Goal: Communication & Community: Ask a question

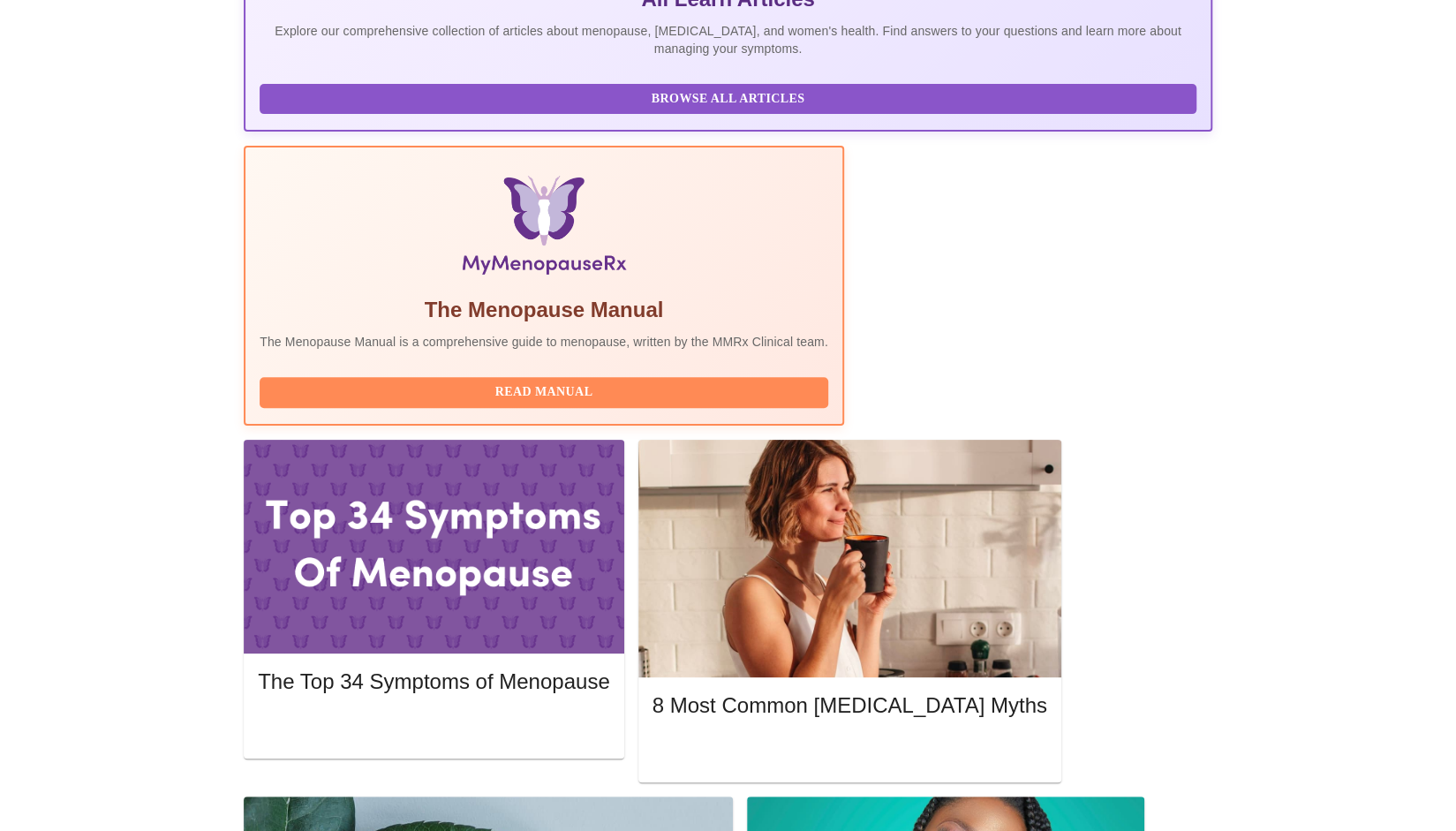
scroll to position [417, 0]
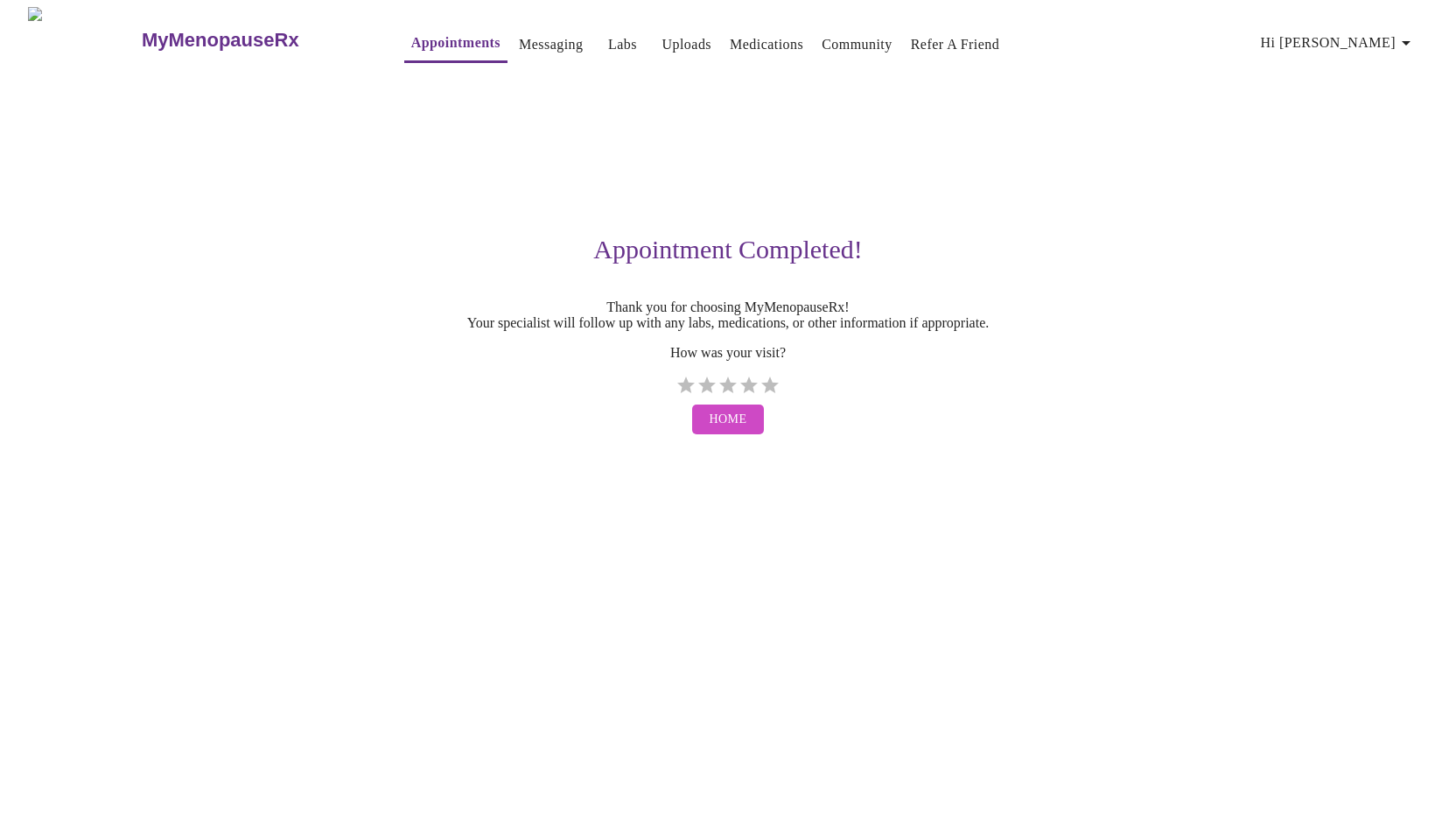
click at [411, 40] on link "Appointments" at bounding box center [455, 42] width 89 height 24
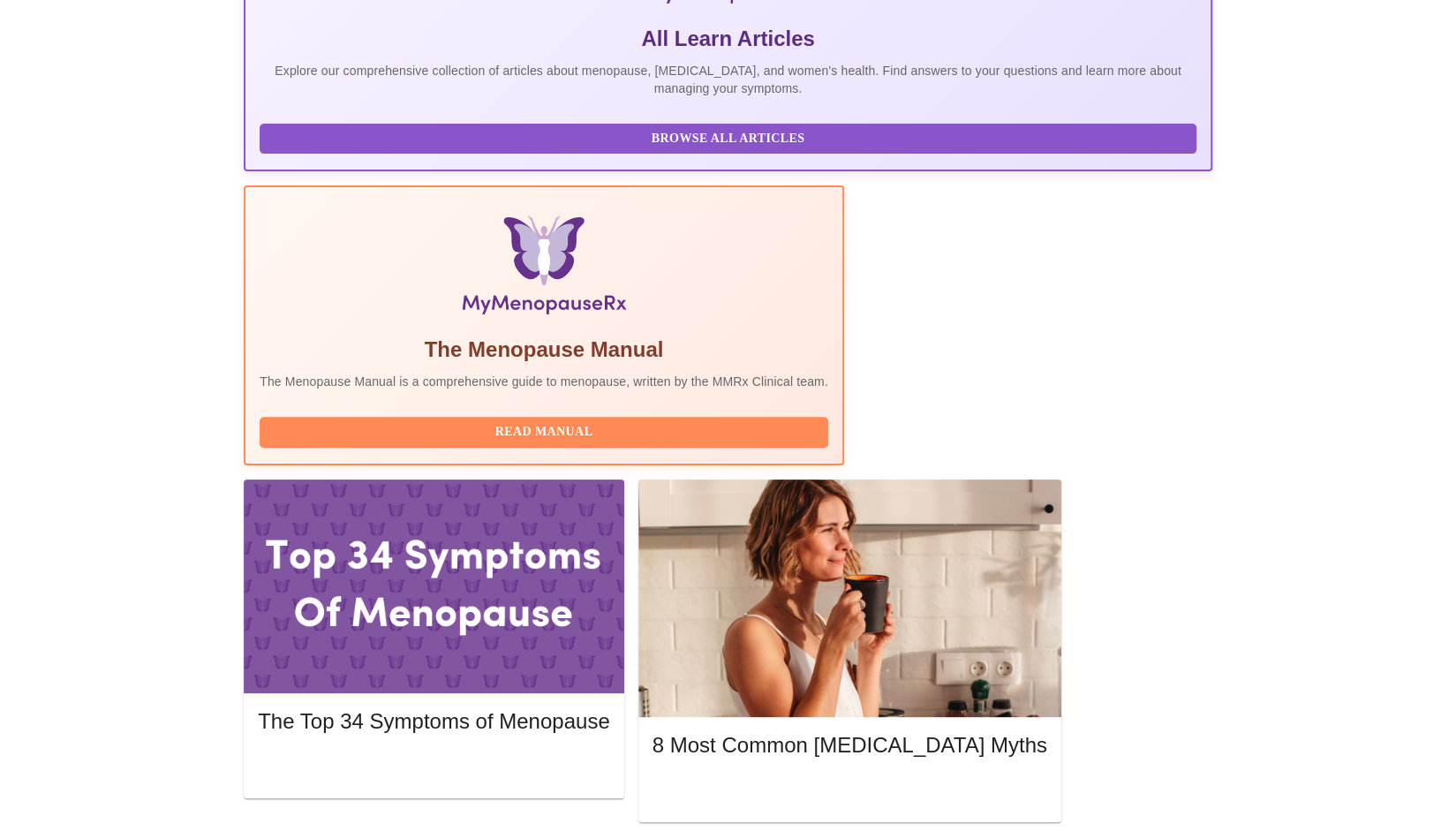
scroll to position [382, 0]
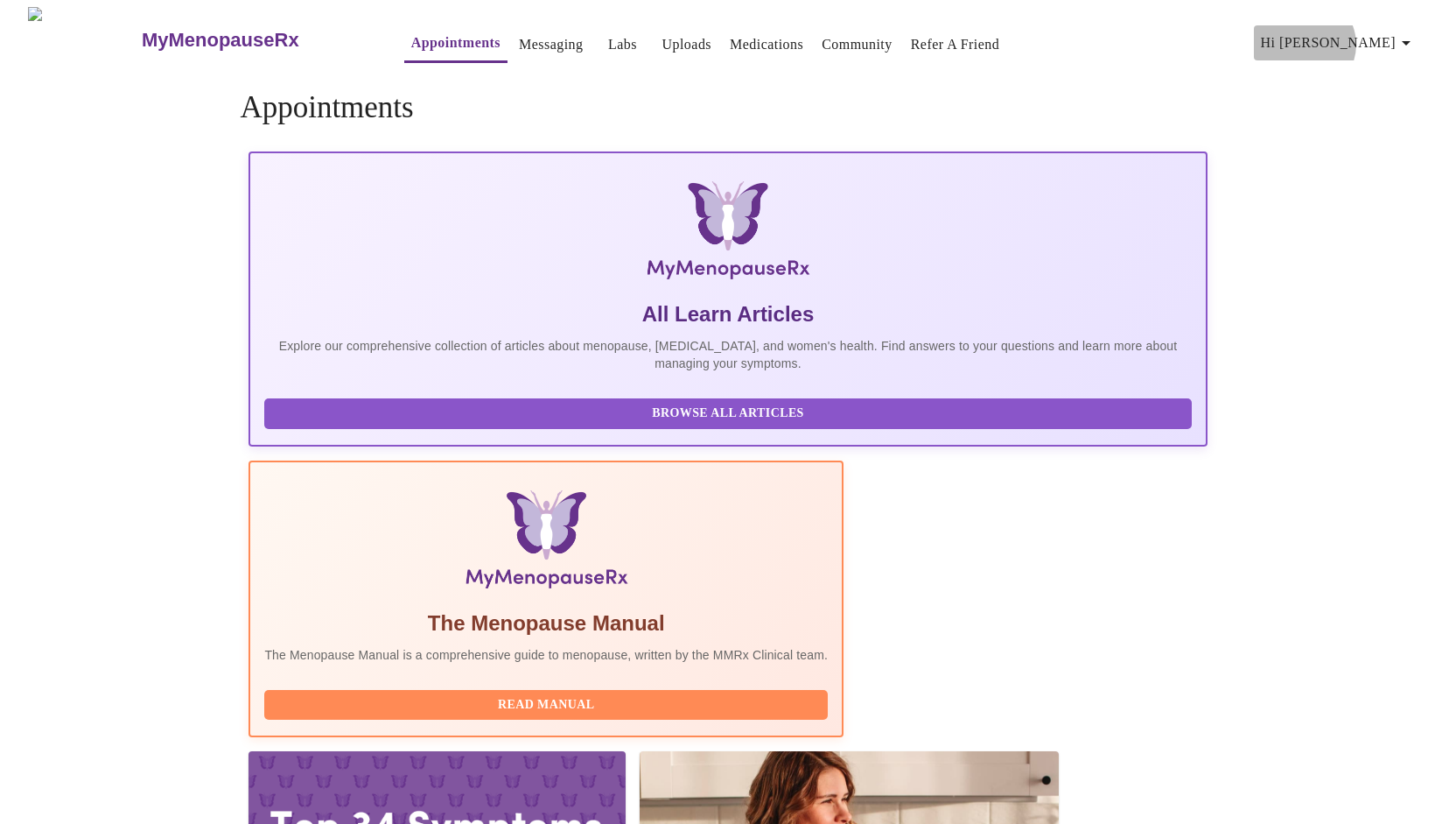
click at [1390, 38] on span "Hi [PERSON_NAME]" at bounding box center [1338, 42] width 155 height 24
click at [1374, 130] on li "Log out" at bounding box center [1386, 131] width 81 height 31
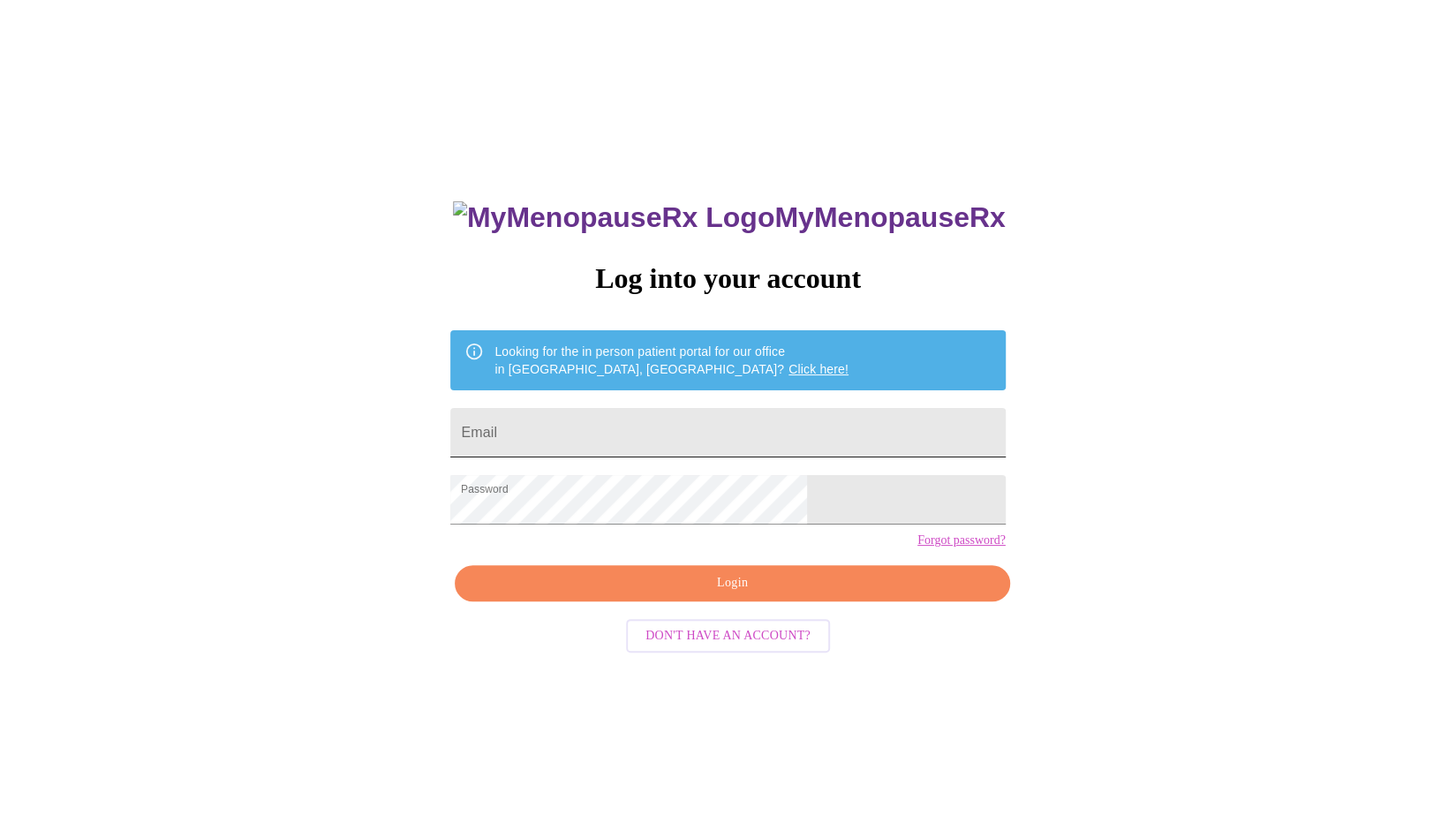
click at [615, 427] on input "Email" at bounding box center [728, 432] width 554 height 50
type input "[EMAIL_ADDRESS][DOMAIN_NAME]"
click at [644, 594] on span "Login" at bounding box center [731, 583] width 514 height 22
click at [667, 430] on input "Email" at bounding box center [728, 432] width 554 height 50
type input "[EMAIL_ADDRESS][DOMAIN_NAME]"
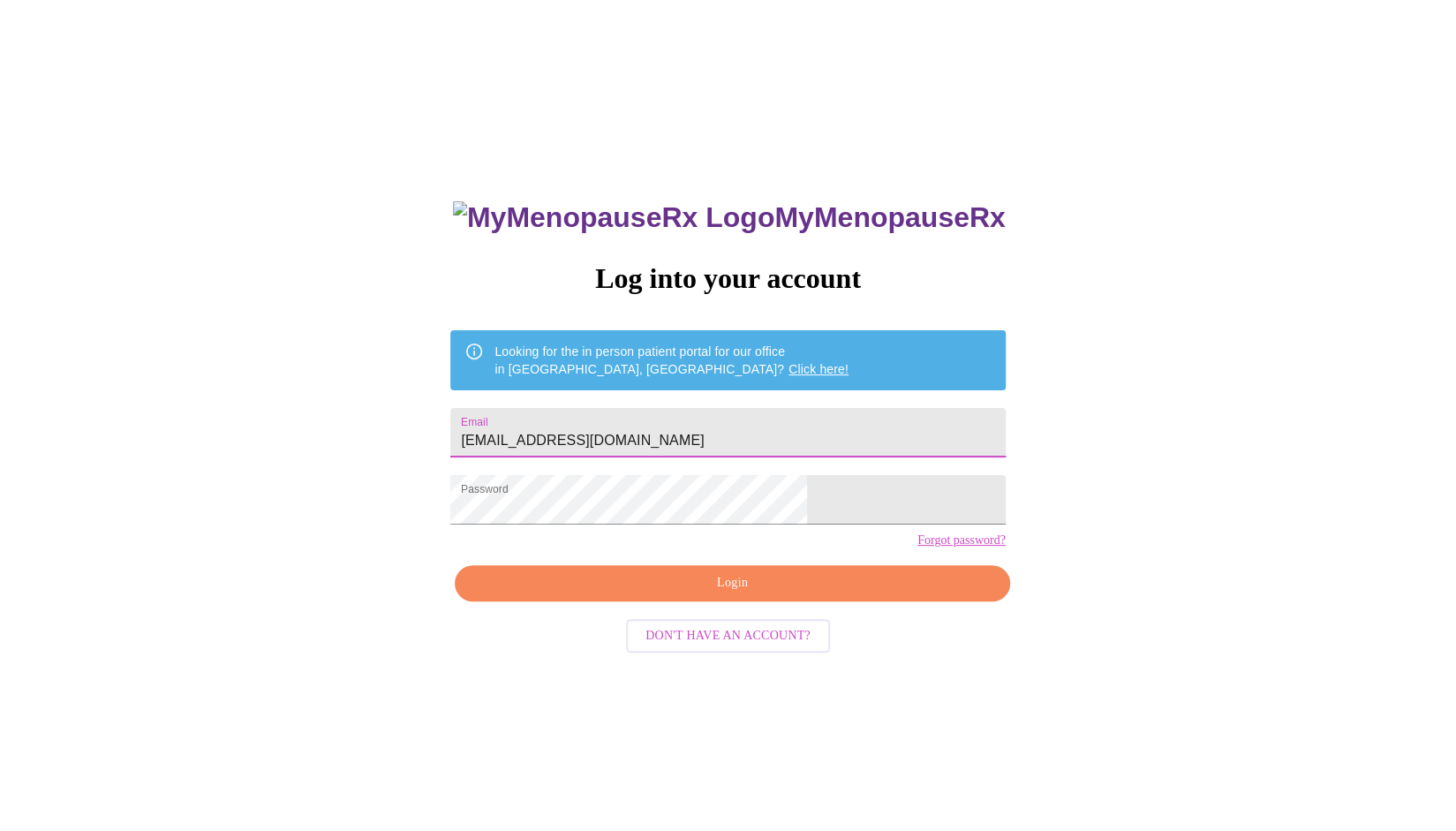
click at [634, 594] on span "Login" at bounding box center [731, 583] width 514 height 22
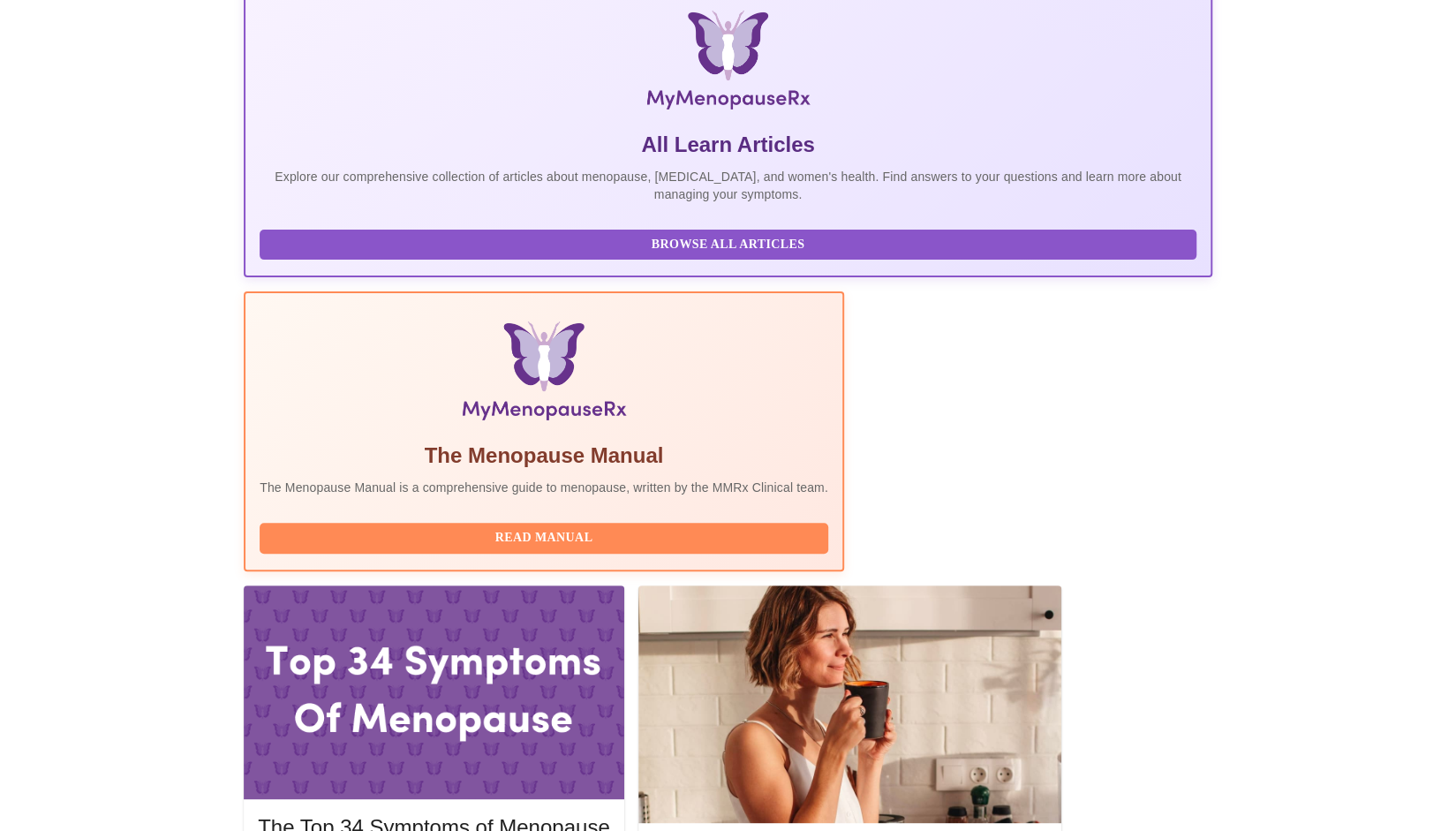
scroll to position [277, 0]
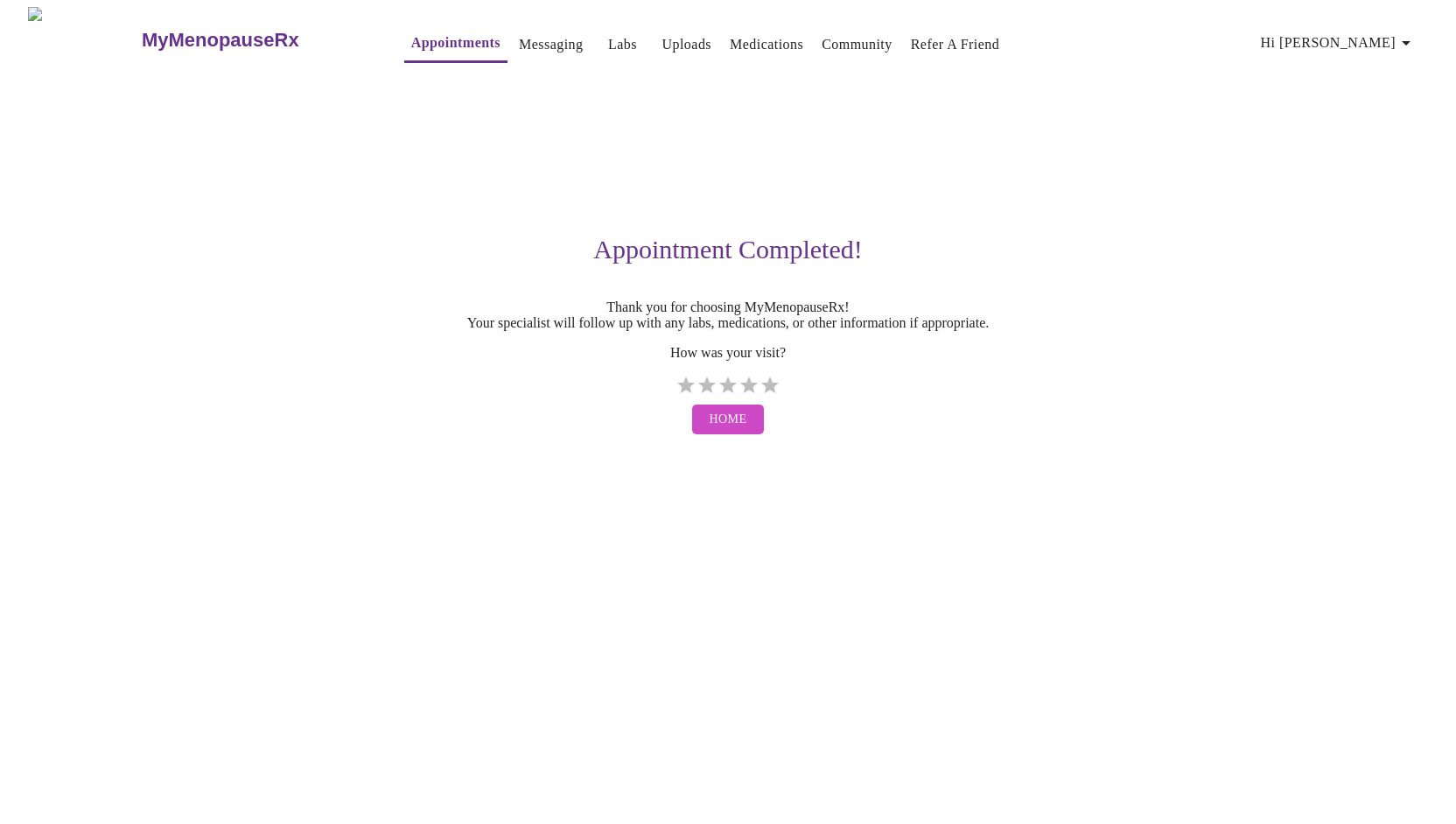
click at [519, 40] on link "Messaging" at bounding box center [551, 44] width 64 height 24
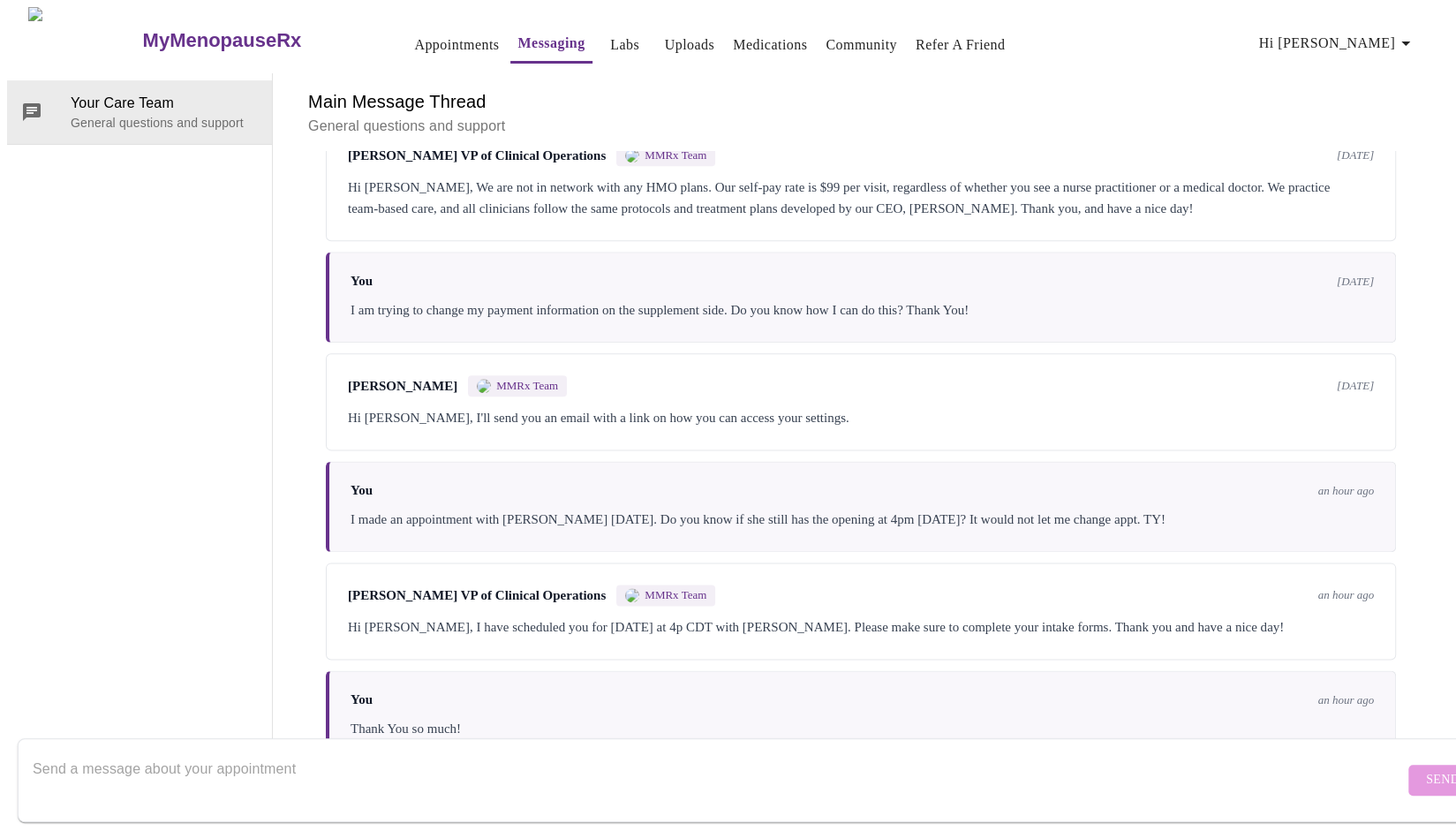
scroll to position [5926, 0]
click at [236, 769] on textarea "Send a message about your appointment" at bounding box center [718, 779] width 1371 height 56
type textarea "I am logging in for my 4pm cst appt and it says appt completed....."
click at [1425, 769] on span "Send" at bounding box center [1442, 780] width 34 height 22
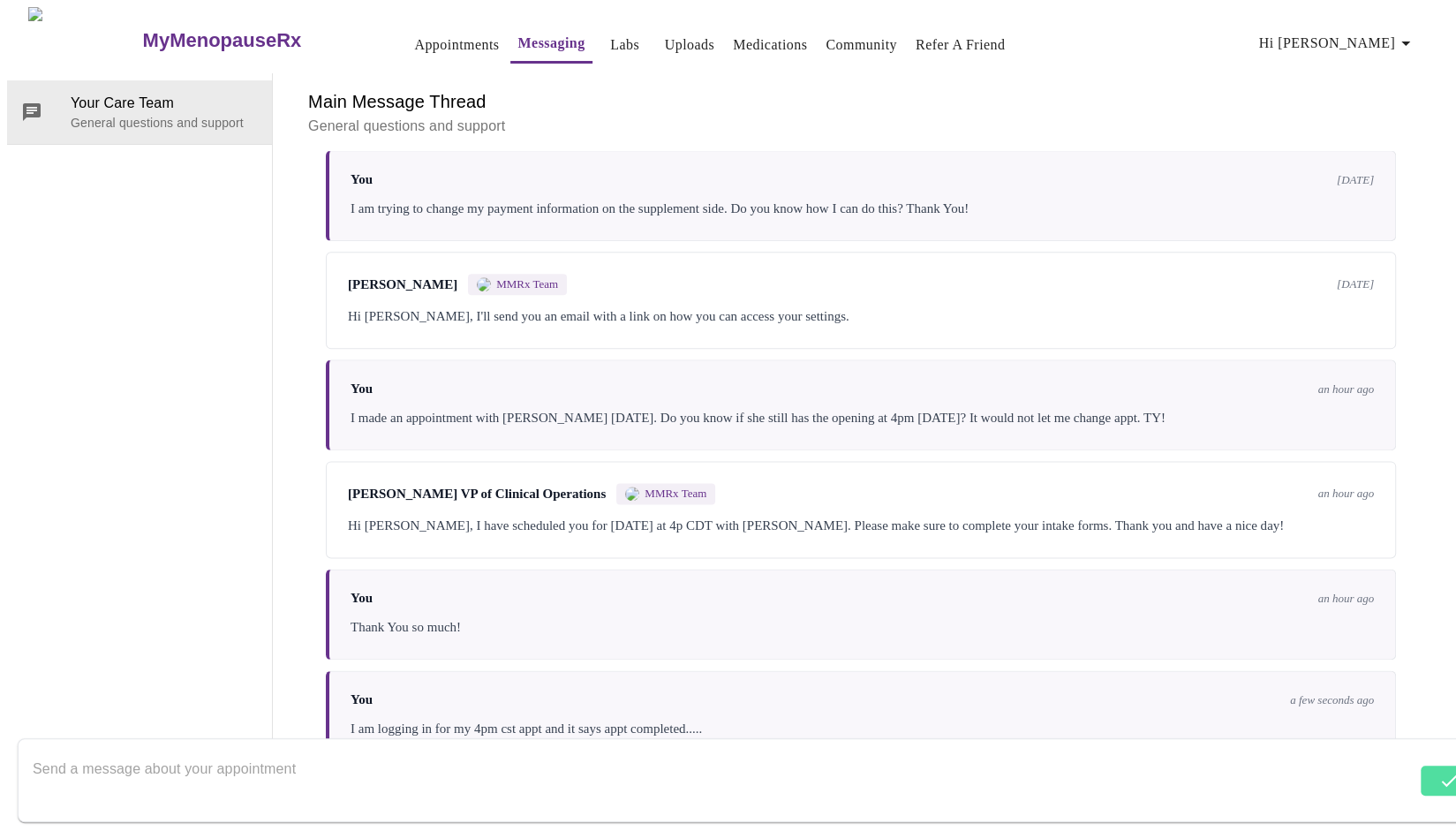
scroll to position [5905, 0]
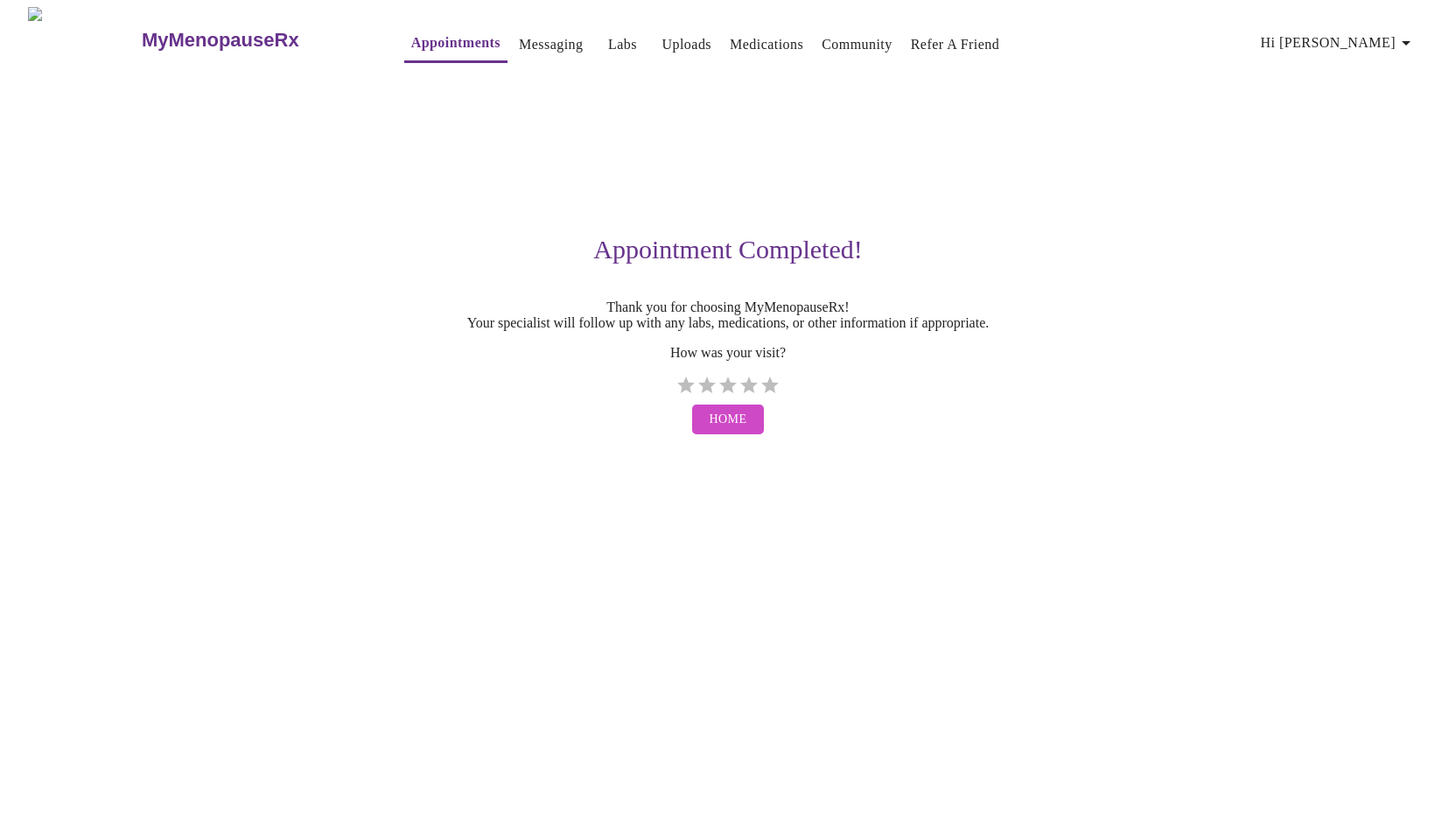
click at [726, 430] on span "Home" at bounding box center [728, 420] width 38 height 22
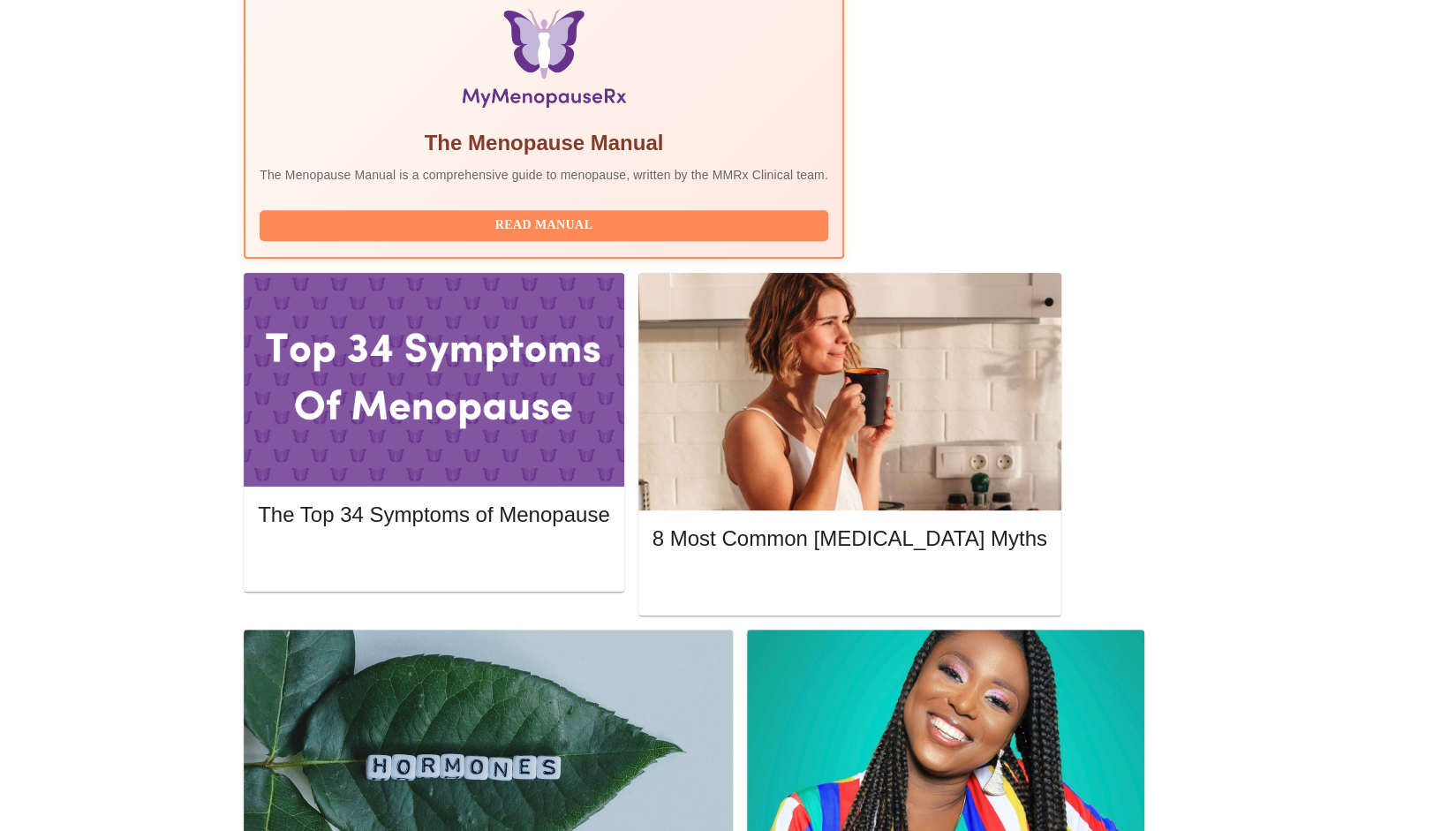
scroll to position [563, 0]
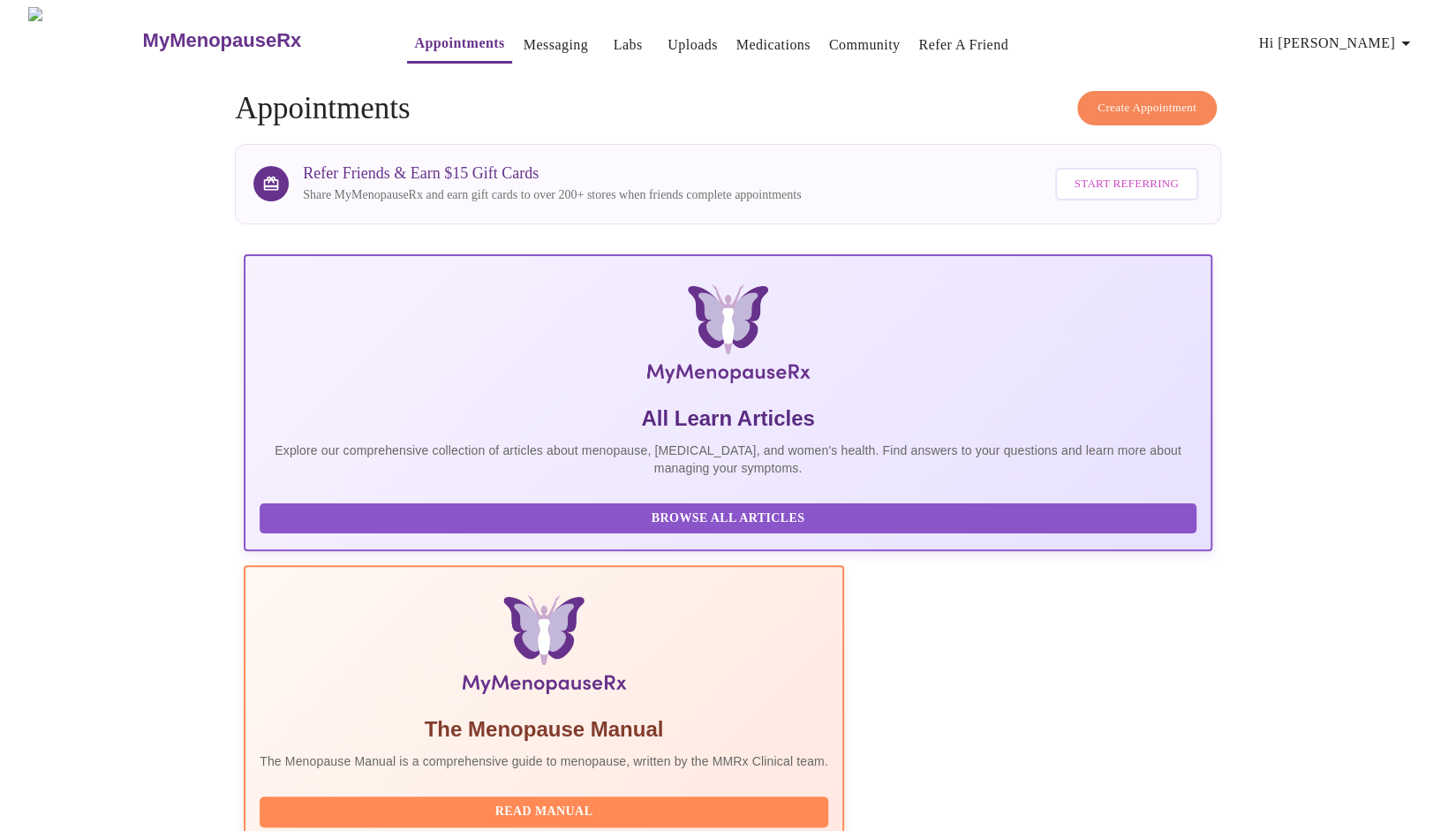
click at [524, 37] on link "Messaging" at bounding box center [555, 44] width 64 height 24
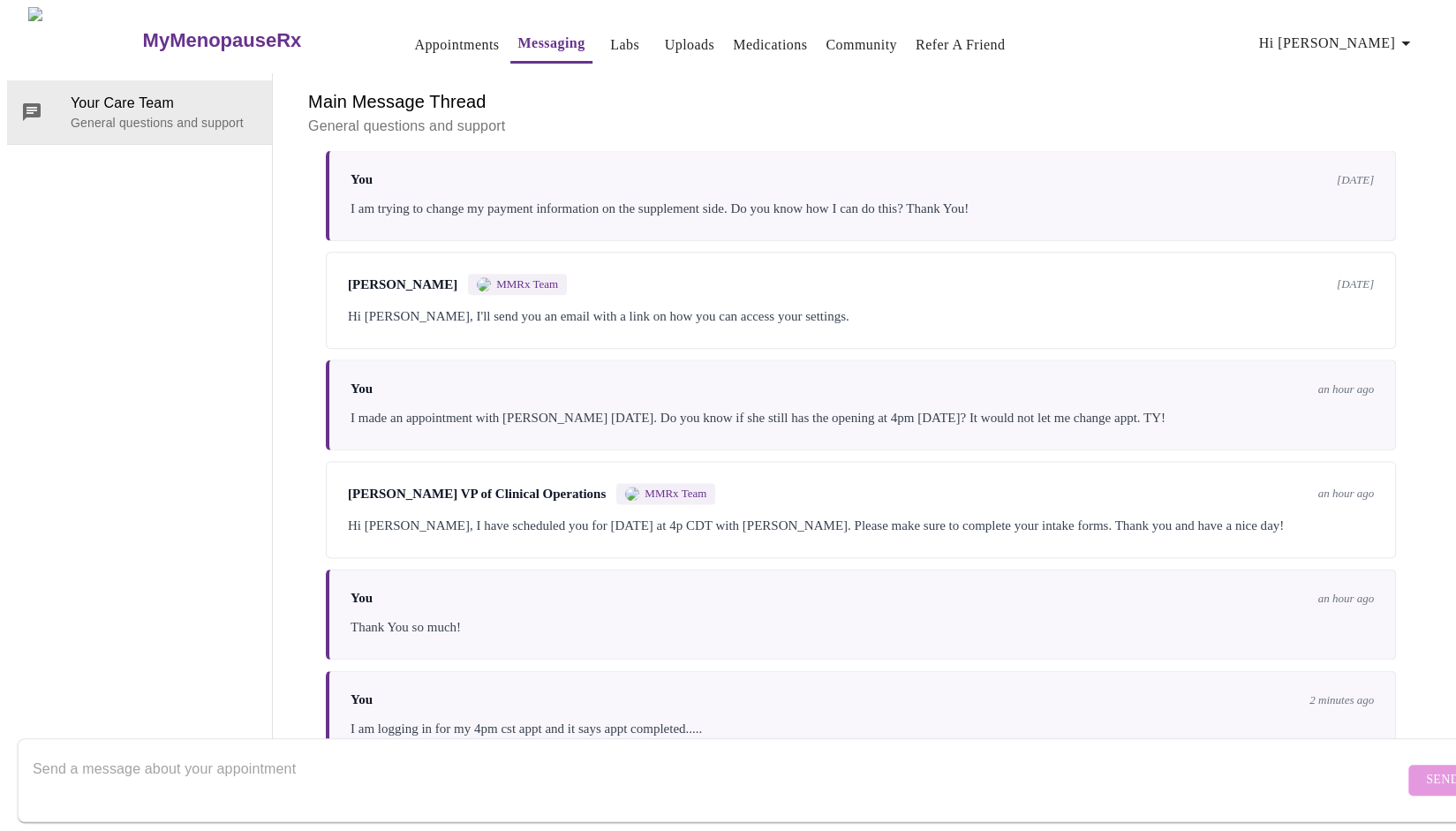
scroll to position [5905, 0]
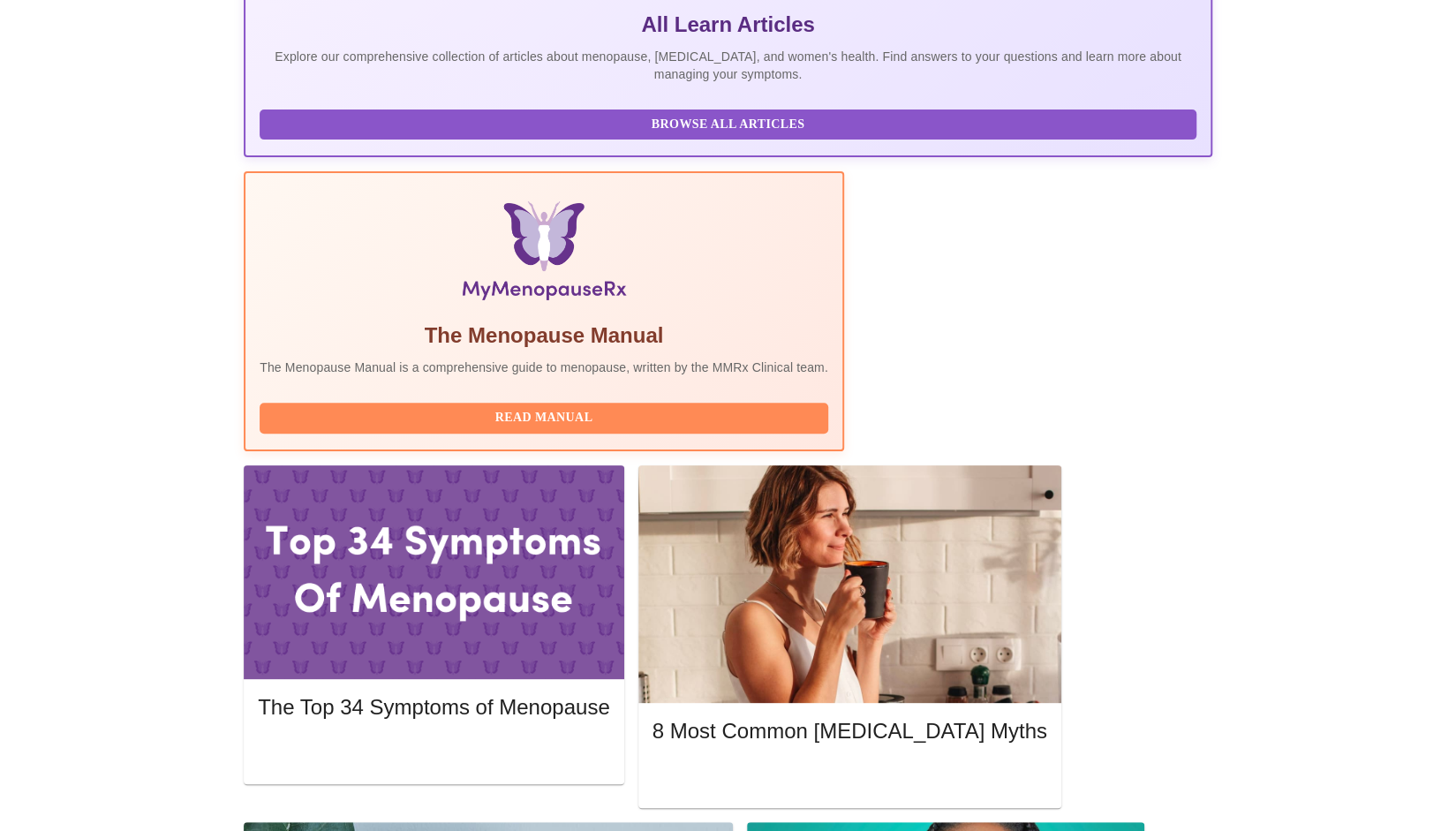
scroll to position [395, 0]
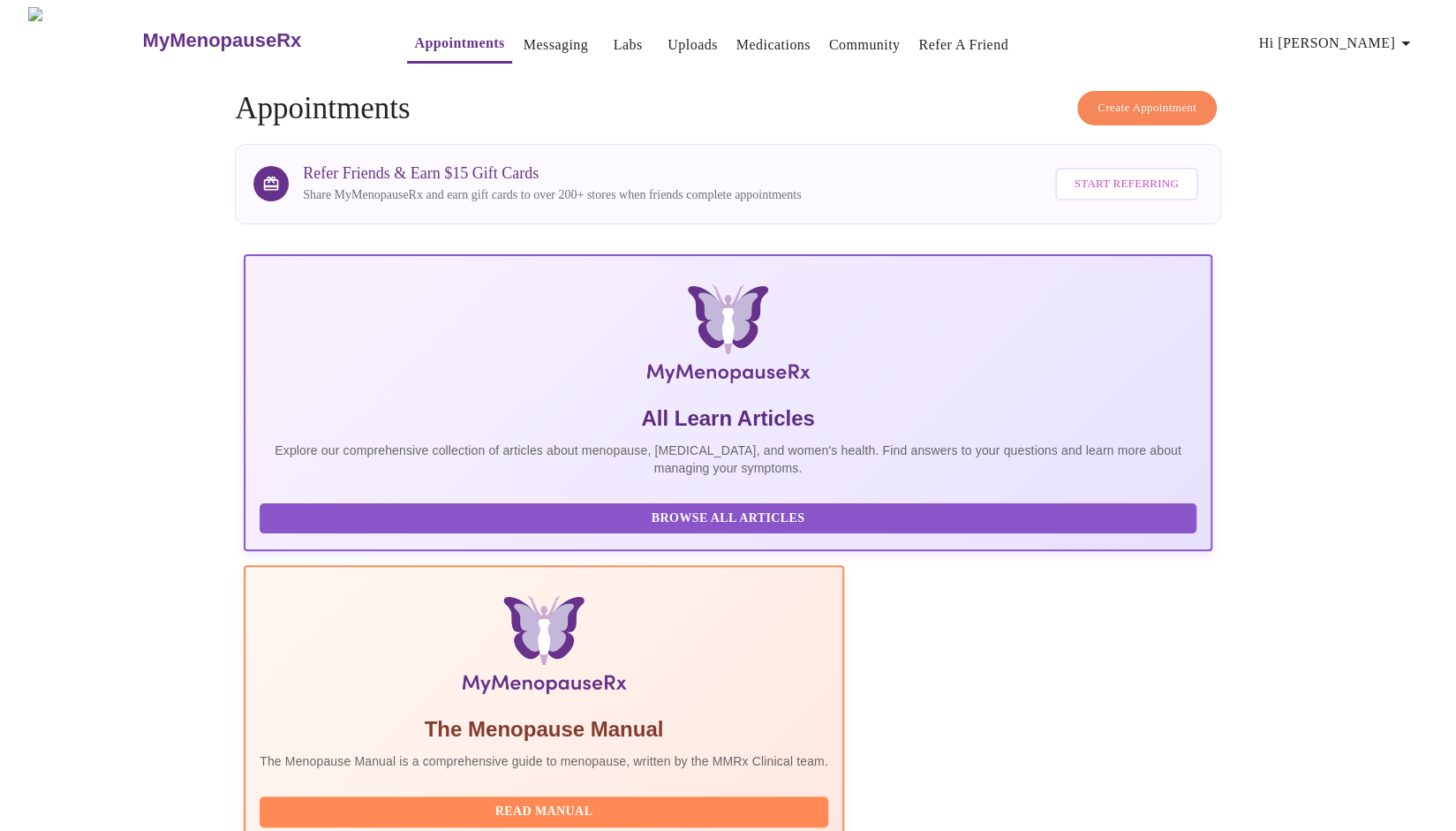
click at [524, 40] on link "Messaging" at bounding box center [555, 44] width 64 height 24
click at [1363, 34] on span "Hi [PERSON_NAME]" at bounding box center [1336, 43] width 157 height 24
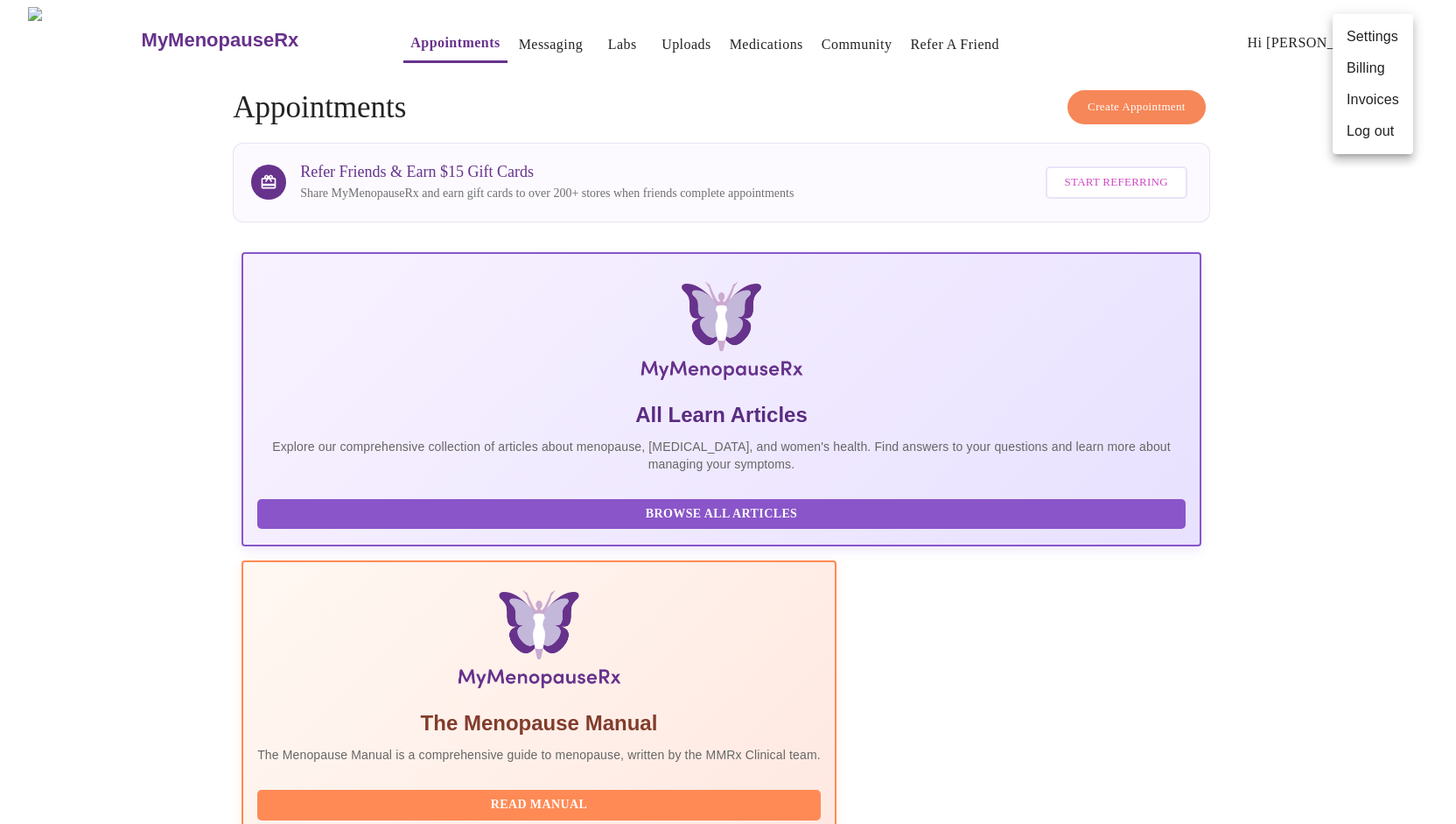
click at [1269, 53] on div at bounding box center [728, 412] width 1456 height 824
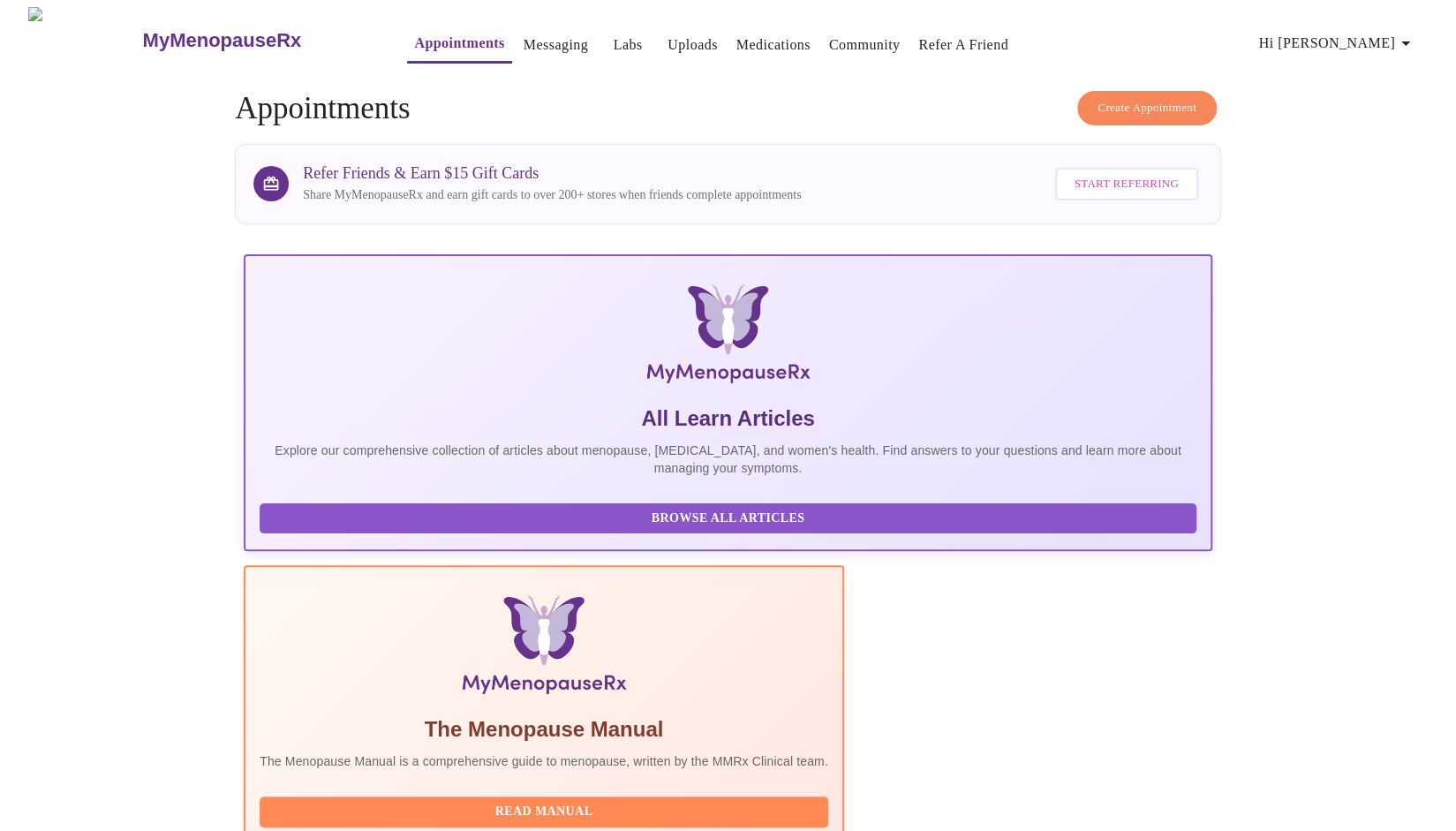
click at [424, 34] on link "Appointments" at bounding box center [458, 43] width 90 height 24
click at [613, 49] on link "Labs" at bounding box center [628, 44] width 29 height 24
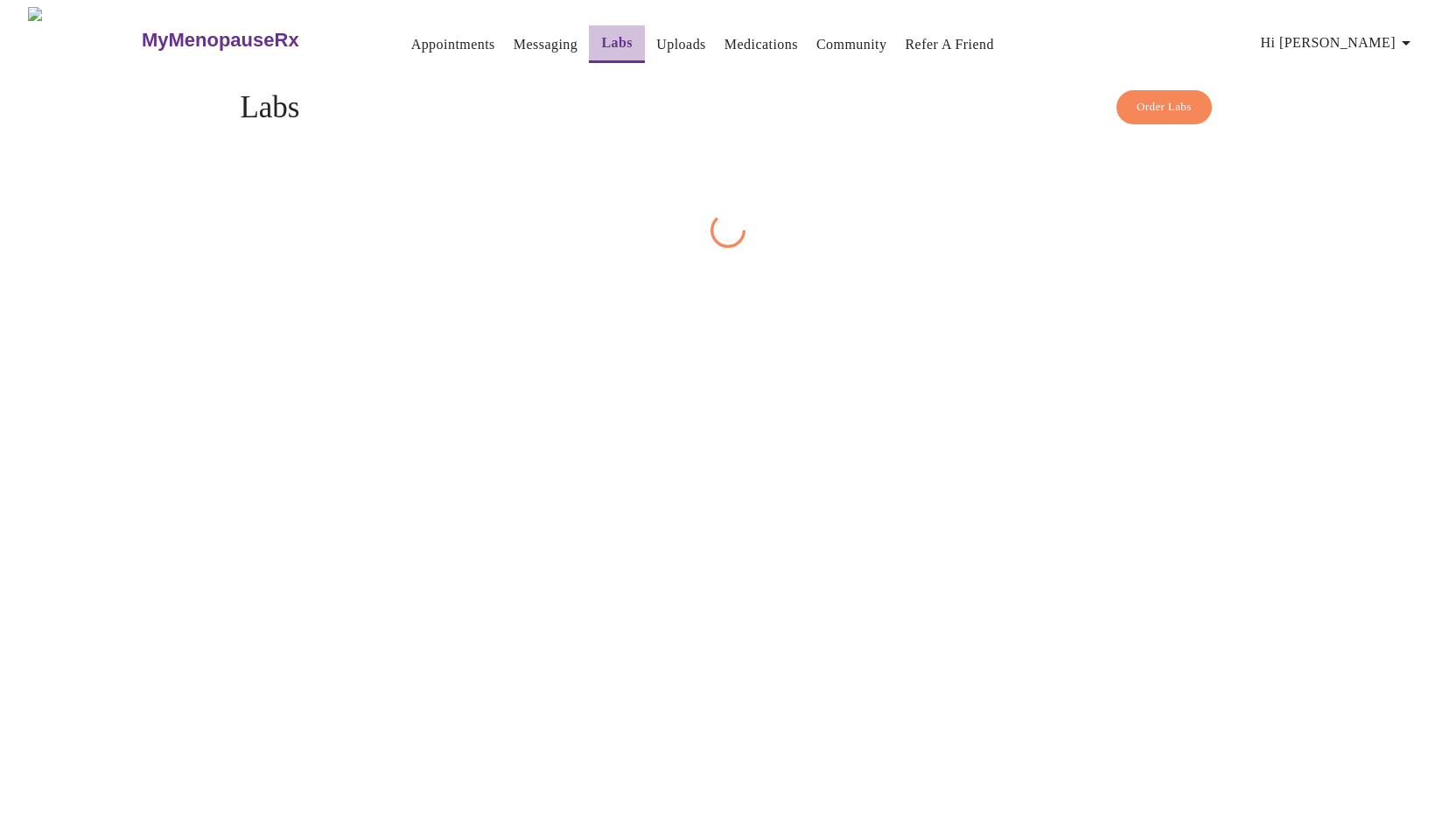
click at [589, 49] on button "Labs" at bounding box center [617, 44] width 56 height 38
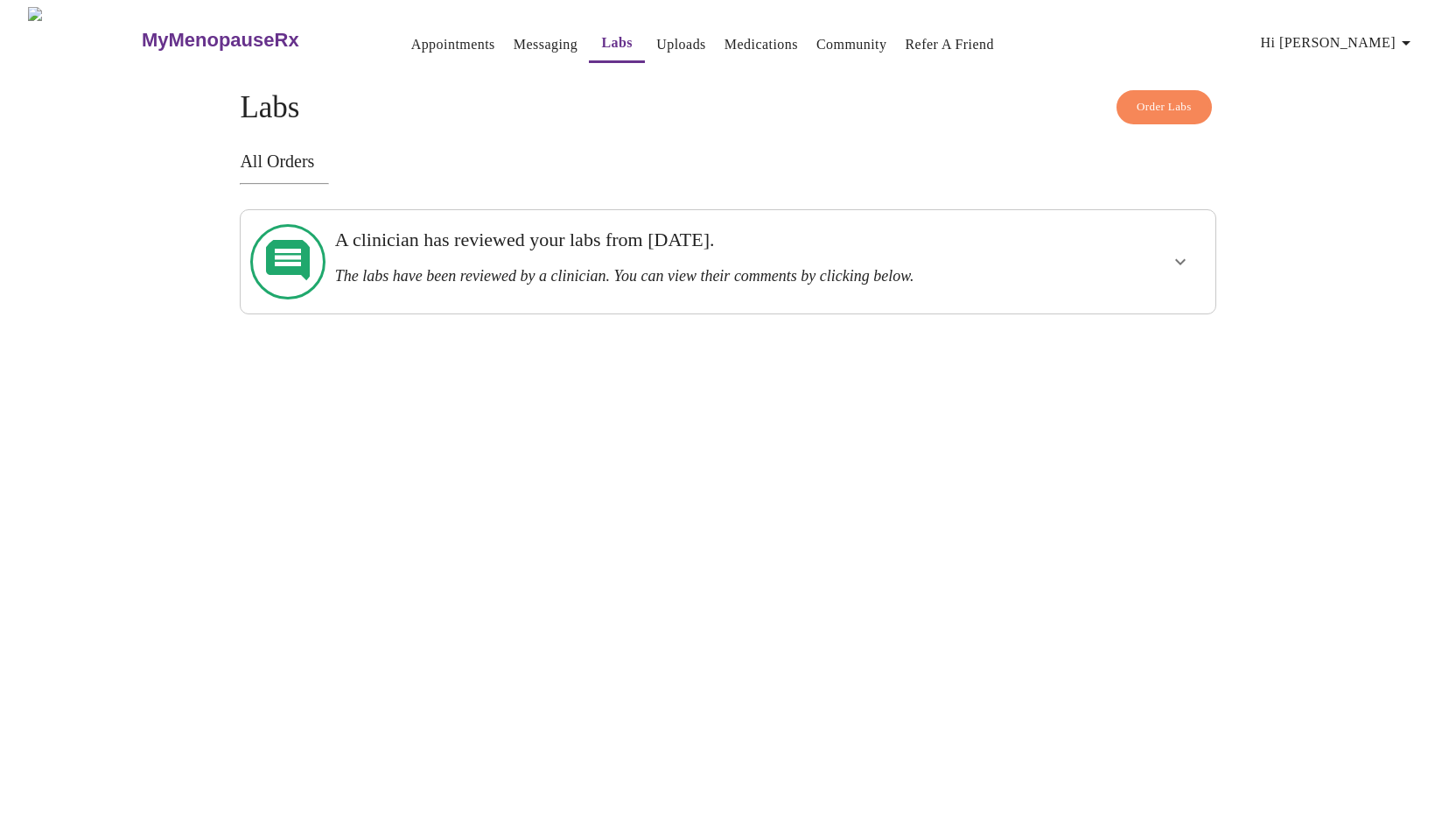
click at [679, 246] on h3 "A clinician has reviewed your labs from [DATE]." at bounding box center [681, 239] width 693 height 22
click at [1179, 241] on button "show more" at bounding box center [1180, 261] width 42 height 42
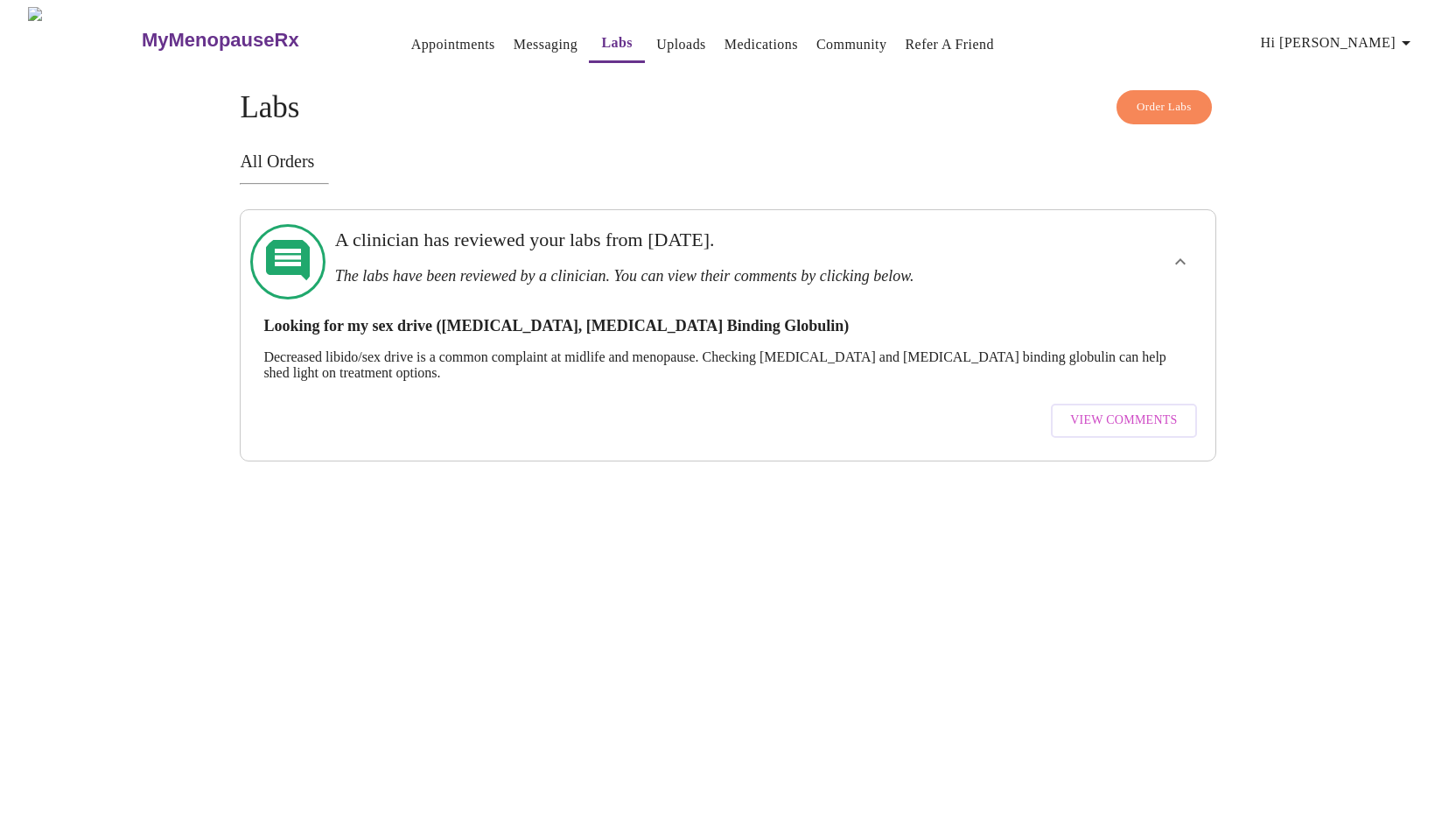
click at [1092, 410] on span "View Comments" at bounding box center [1124, 421] width 107 height 22
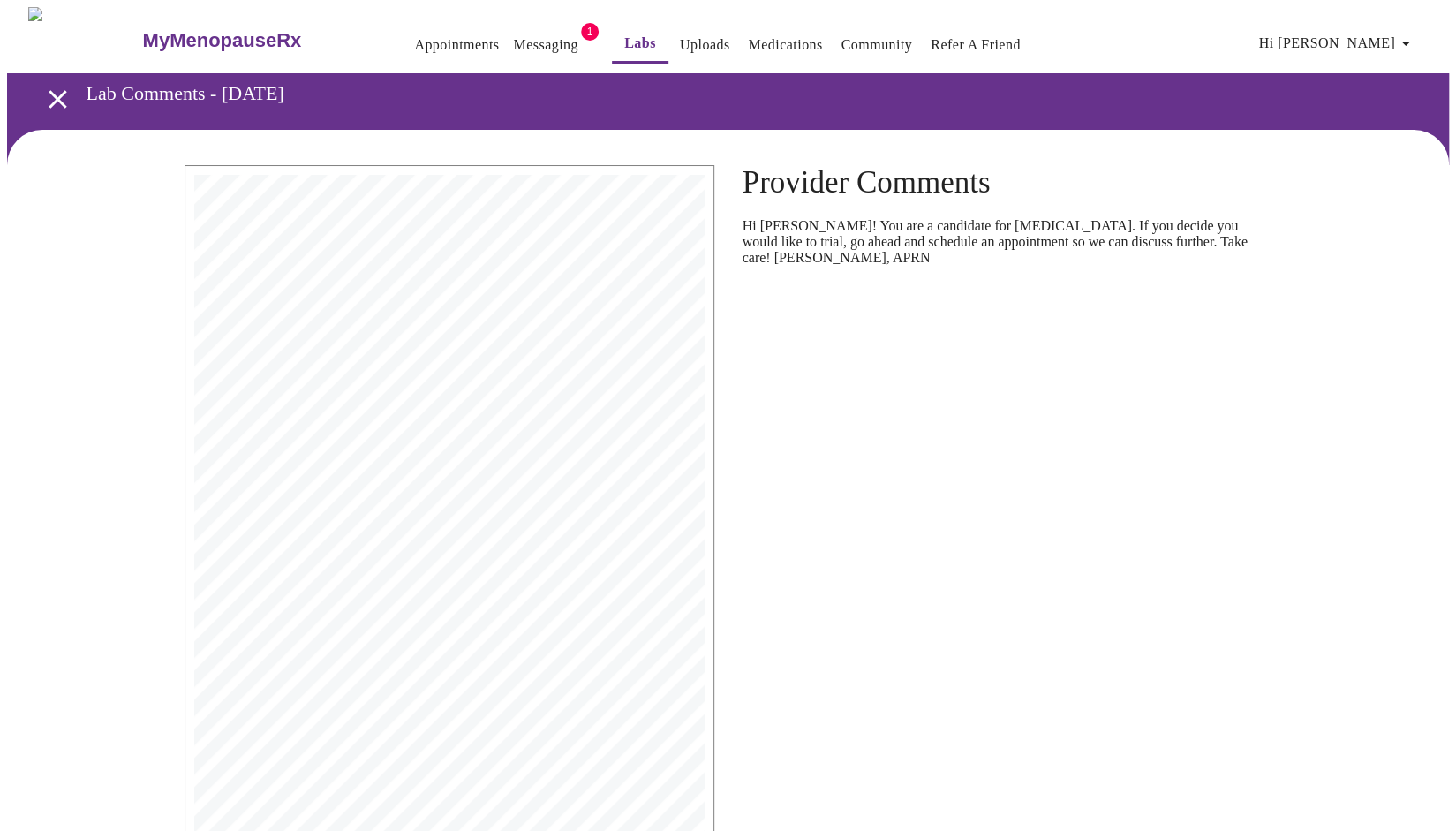
click at [53, 86] on icon "open drawer" at bounding box center [58, 100] width 31 height 31
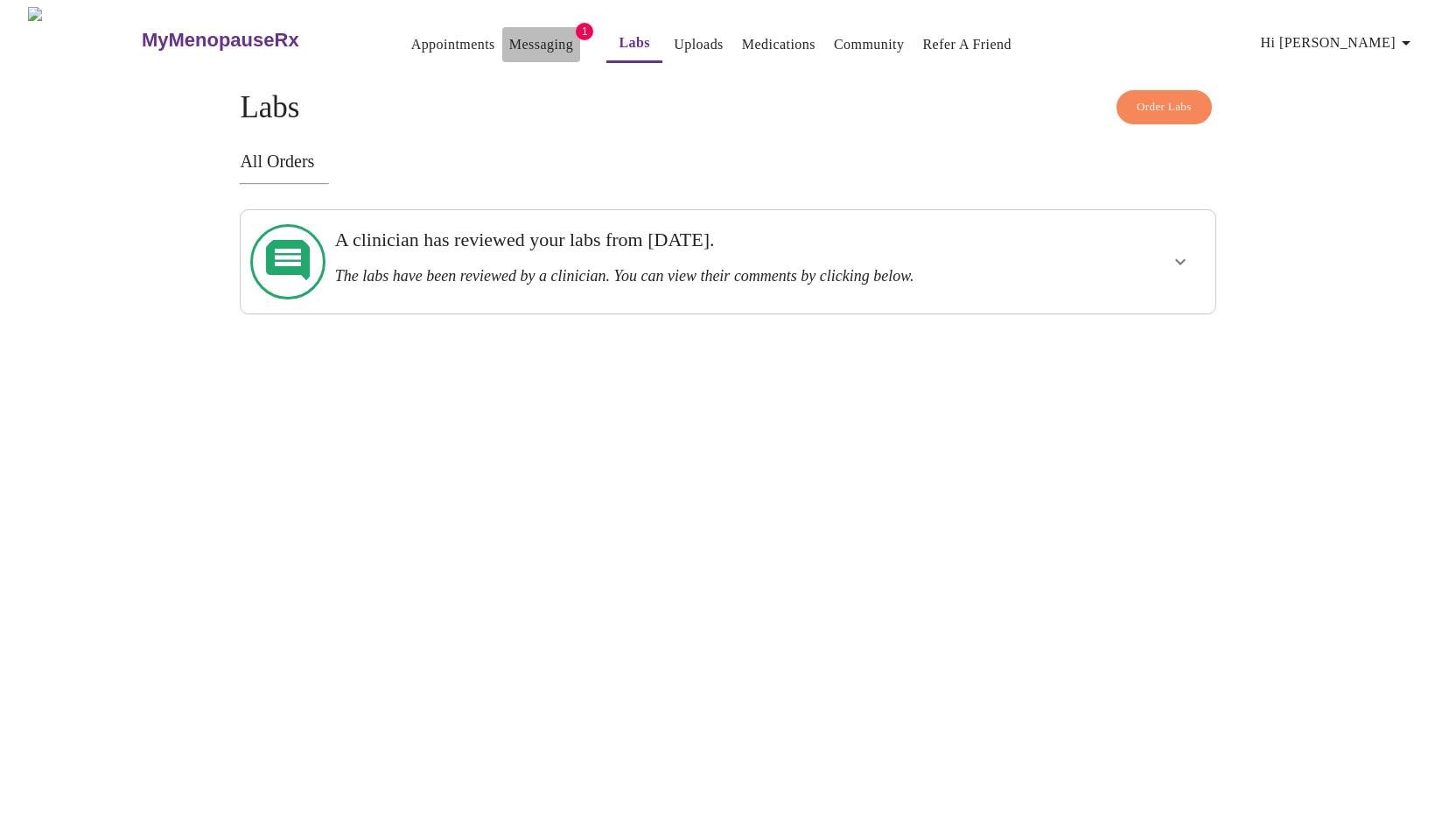
click at [514, 32] on link "Messaging" at bounding box center [541, 44] width 64 height 24
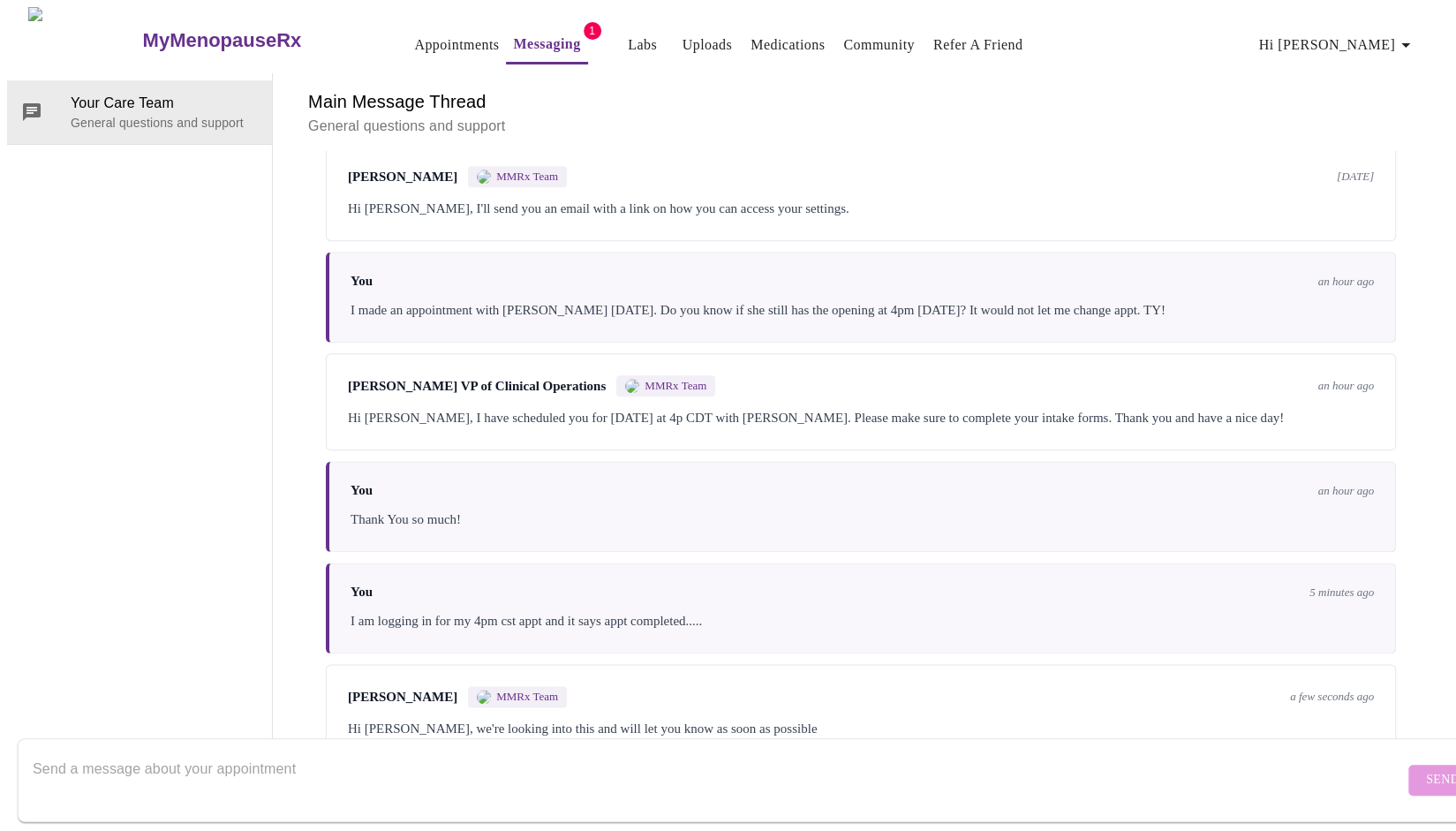
scroll to position [5887, 0]
click at [264, 755] on textarea "Send a message about your appointment" at bounding box center [718, 779] width 1371 height 56
type textarea "TY!"
click at [1408, 776] on button "Send" at bounding box center [1442, 780] width 69 height 31
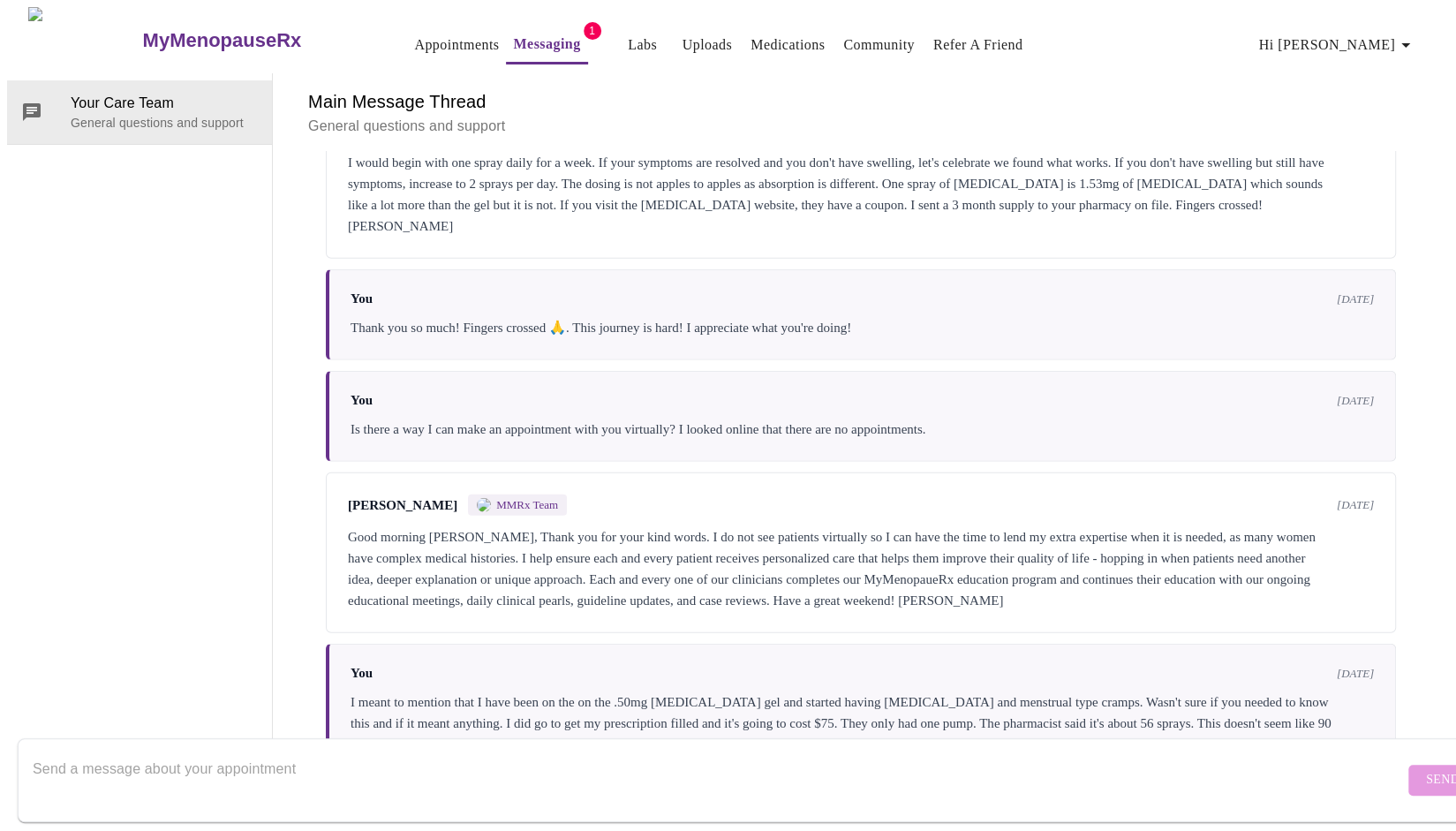
scroll to position [3146, 0]
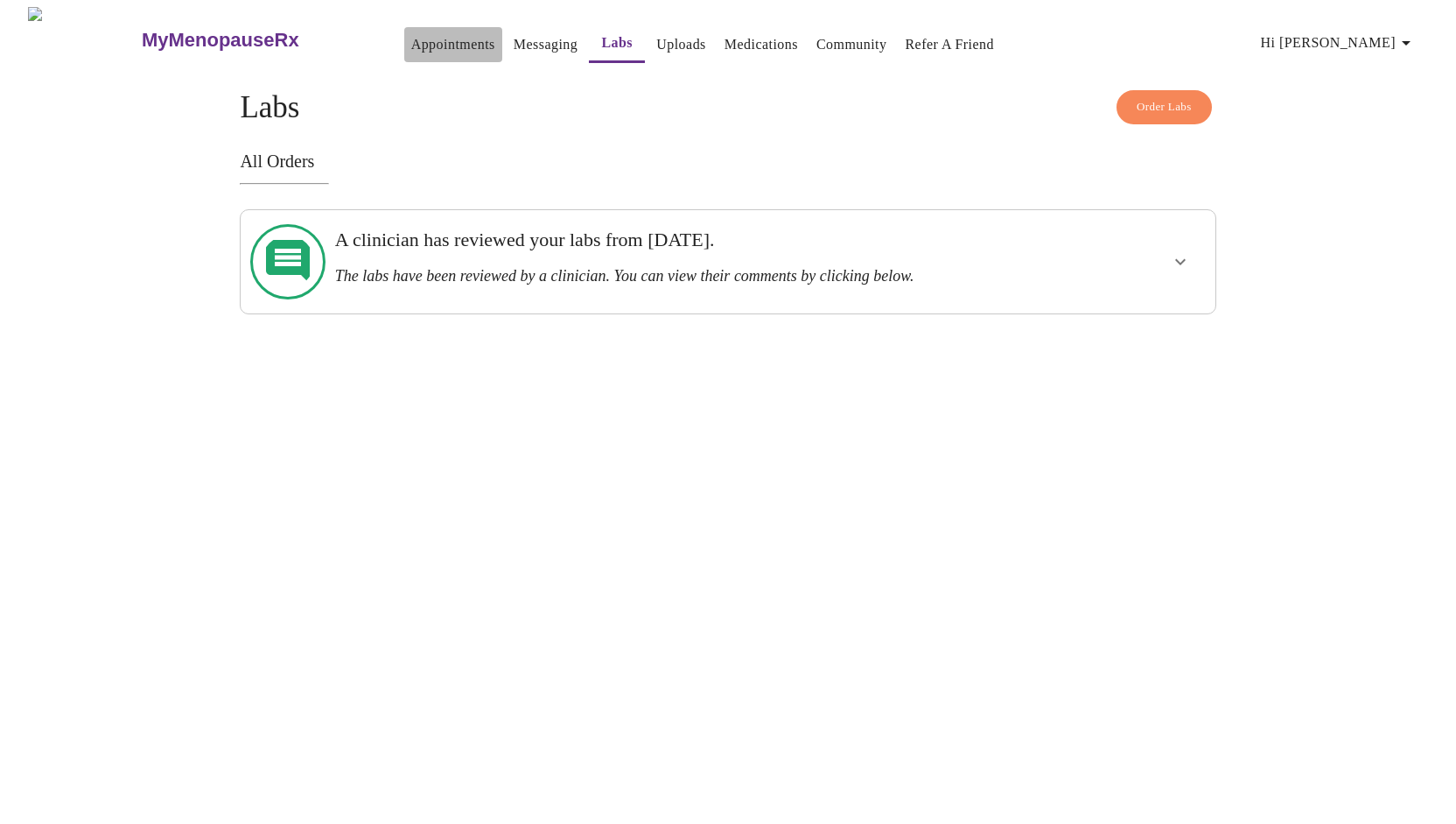
click at [411, 40] on link "Appointments" at bounding box center [454, 44] width 84 height 24
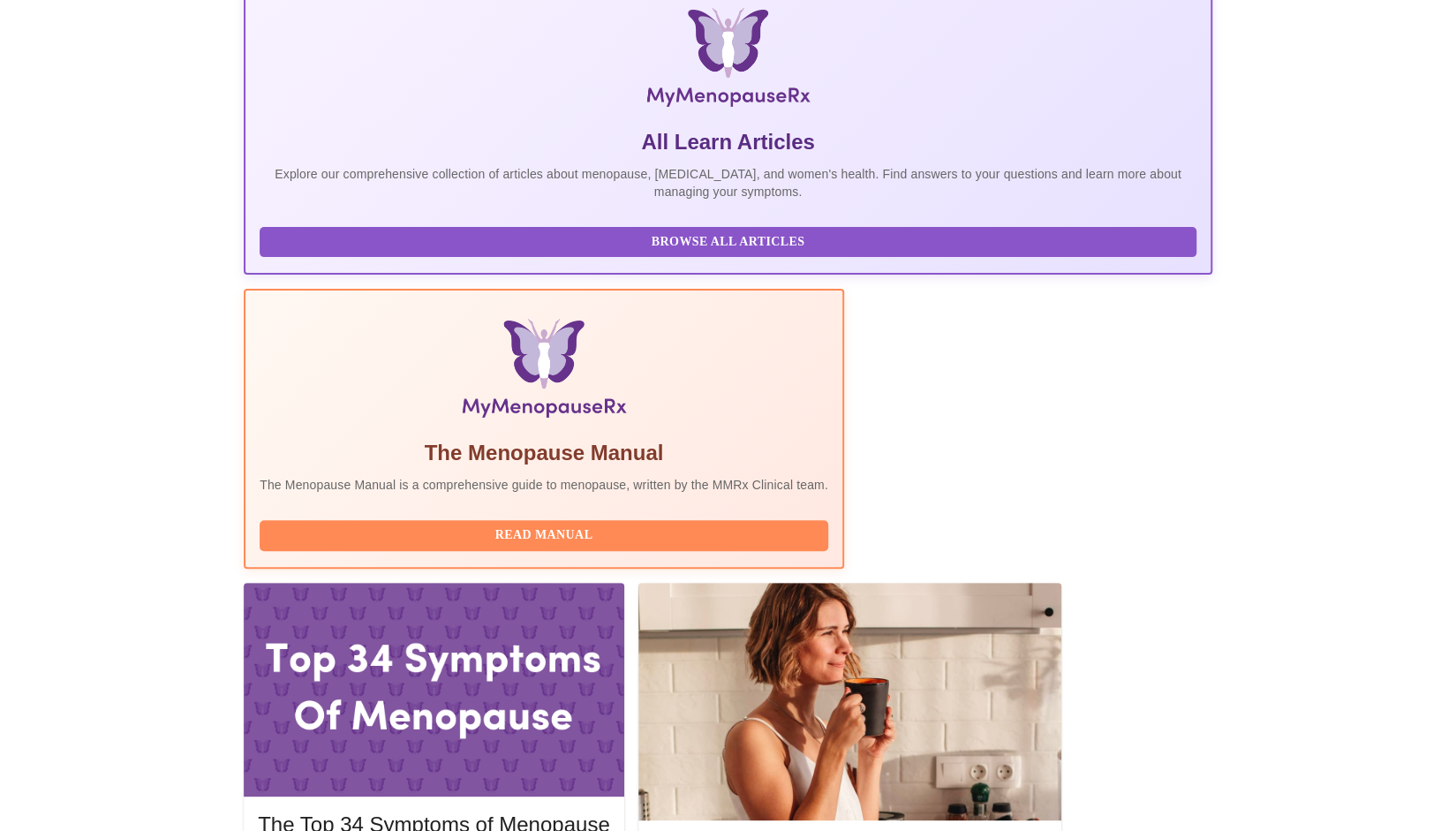
scroll to position [287, 0]
